Goal: Task Accomplishment & Management: Complete application form

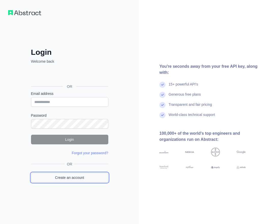
click at [54, 179] on link "Create an account" at bounding box center [69, 178] width 77 height 10
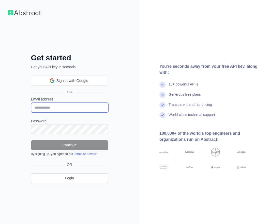
click at [68, 105] on input "Email address" at bounding box center [69, 108] width 77 height 10
paste input "**********"
type input "**********"
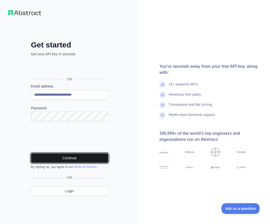
click at [69, 160] on button "Continue" at bounding box center [69, 158] width 77 height 10
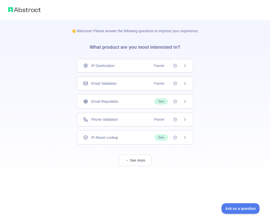
click at [118, 81] on div "Email Validation Popular" at bounding box center [135, 83] width 104 height 5
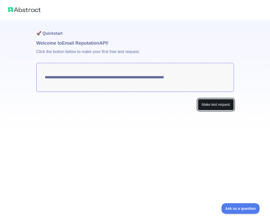
click at [205, 103] on button "Make test request" at bounding box center [216, 104] width 36 height 11
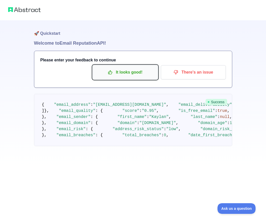
click at [109, 69] on p "It looks good!" at bounding box center [125, 72] width 57 height 9
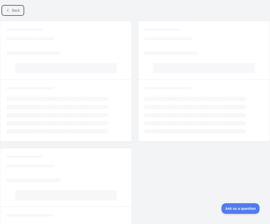
click at [13, 8] on button "Back" at bounding box center [13, 10] width 21 height 9
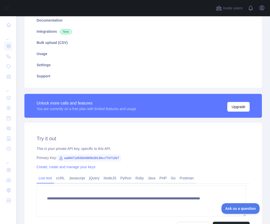
scroll to position [125, 0]
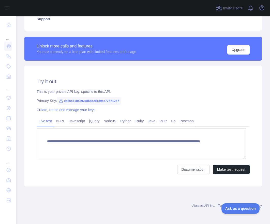
click at [108, 99] on span "ea66471d53924865b29139cc77b712b7" at bounding box center [89, 101] width 64 height 8
copy span "ea66471d53924865b29139cc77b712b7"
